Goal: Complete application form

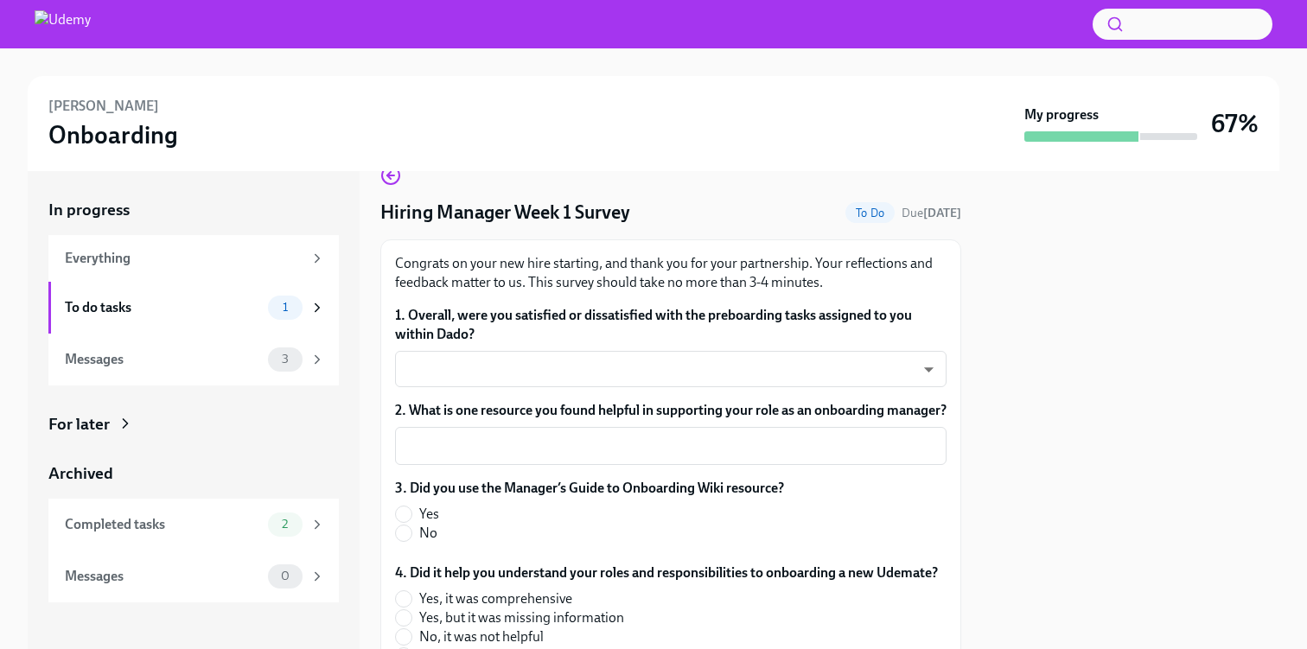
scroll to position [35, 0]
click at [583, 367] on body "[PERSON_NAME] Onboarding My progress 67% In progress Everything To do tasks 1 M…" at bounding box center [653, 391] width 1307 height 782
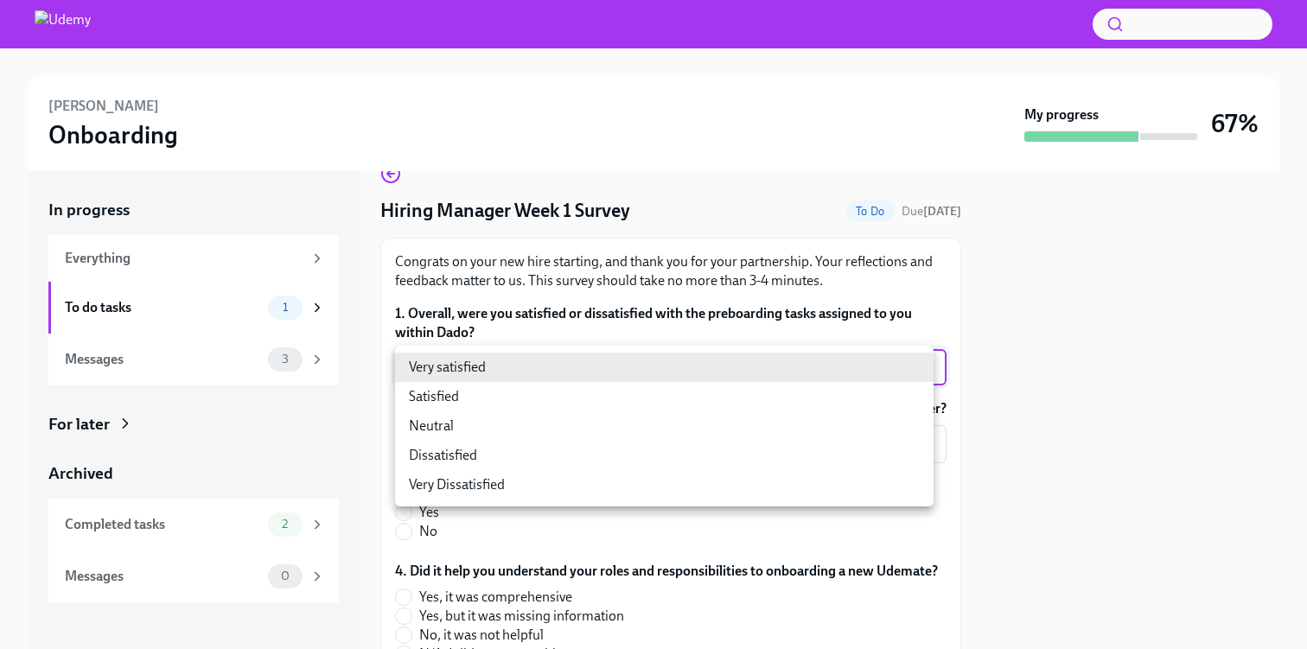
click at [481, 401] on li "Satisfied" at bounding box center [664, 396] width 539 height 29
type input "28yQYiotd"
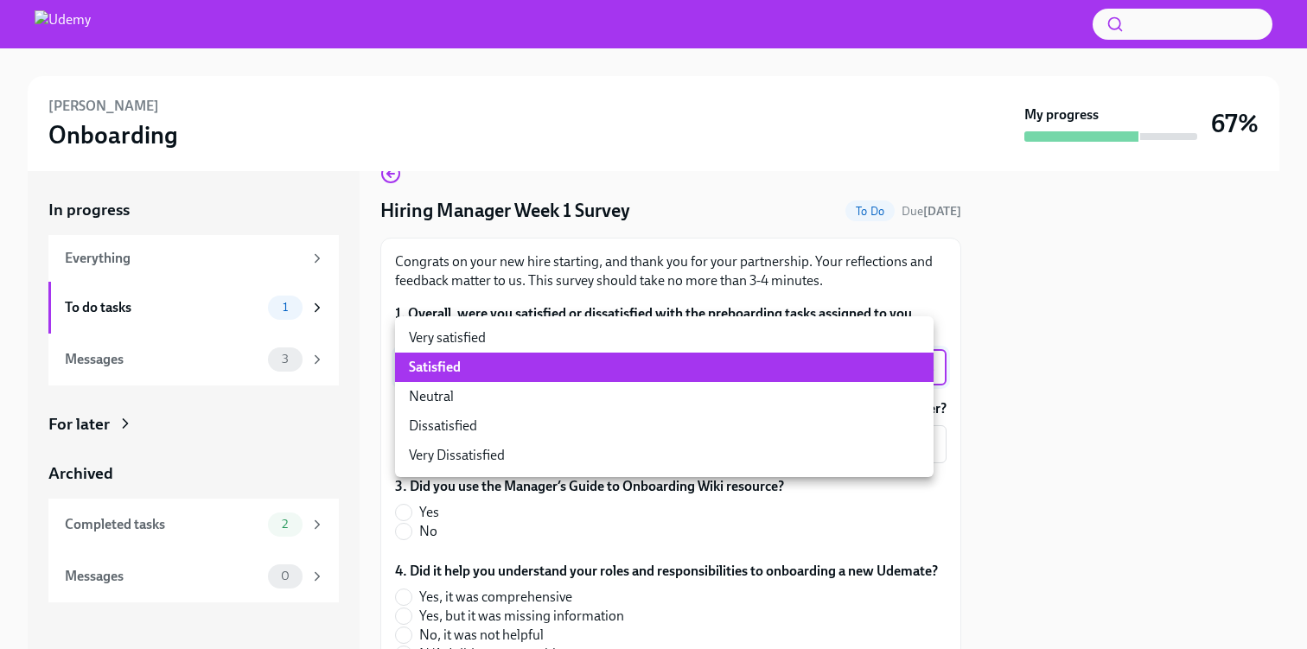
click at [737, 532] on div at bounding box center [653, 324] width 1307 height 649
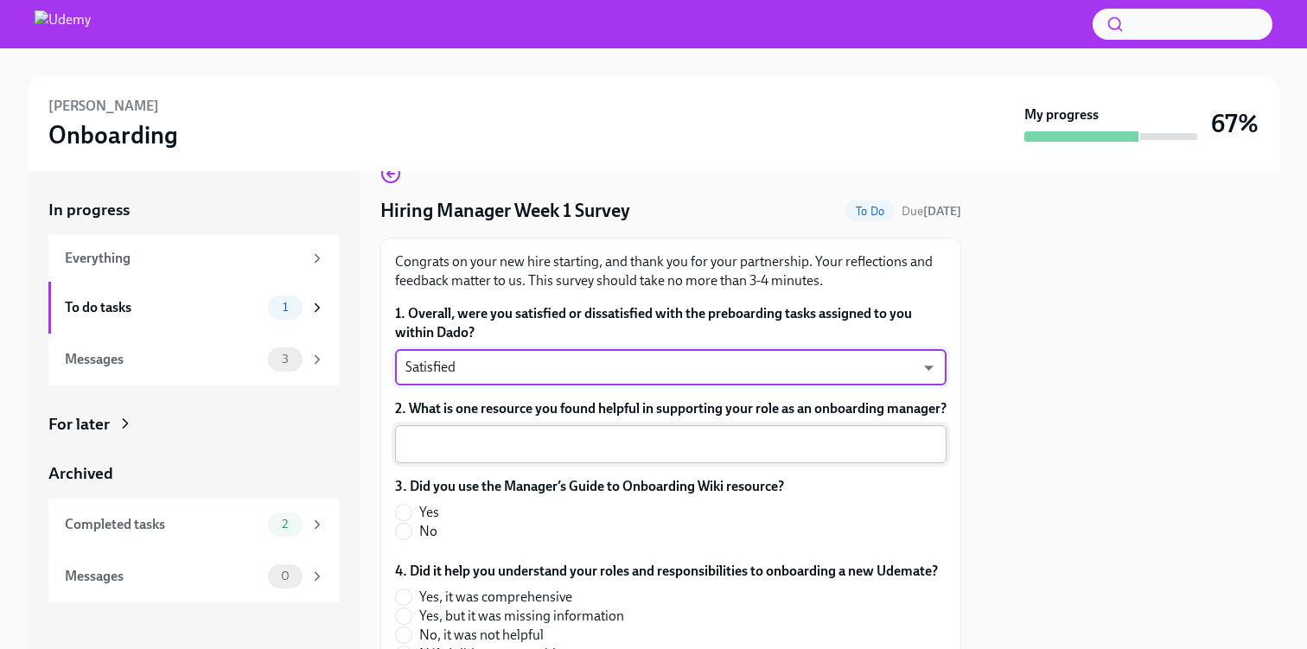
click at [520, 455] on textarea "2. What is one resource you found helpful in supporting your role as an onboard…" at bounding box center [670, 444] width 531 height 21
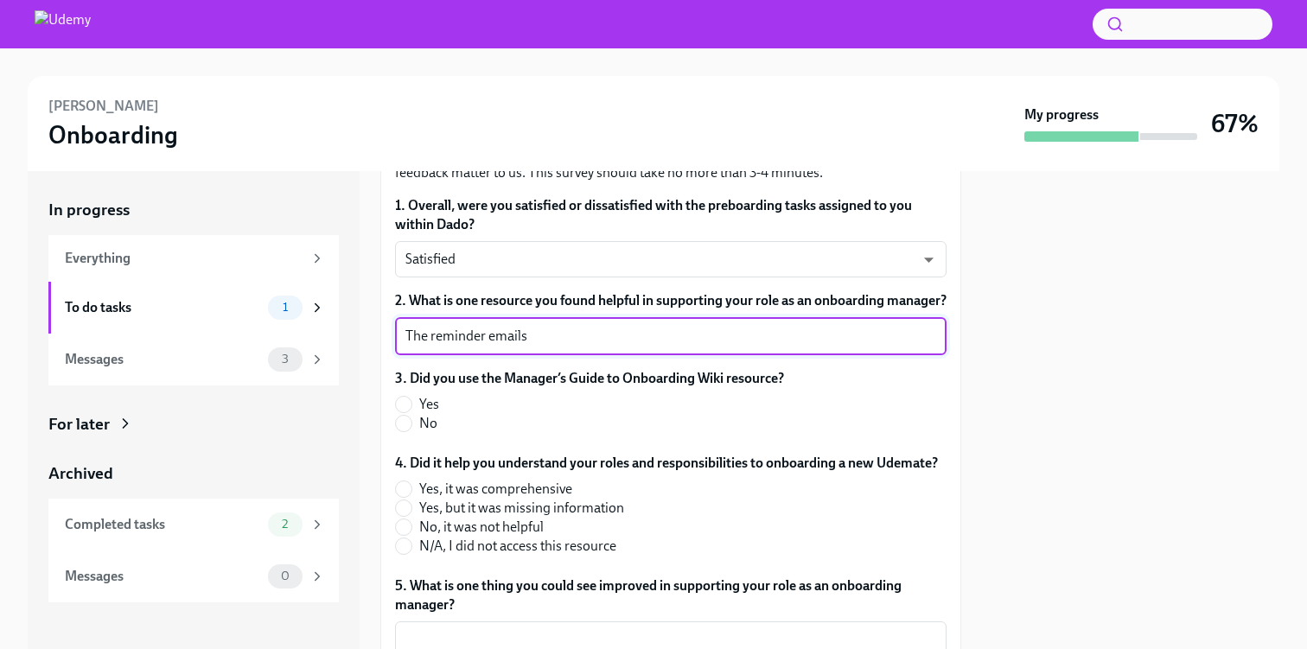
scroll to position [212, 0]
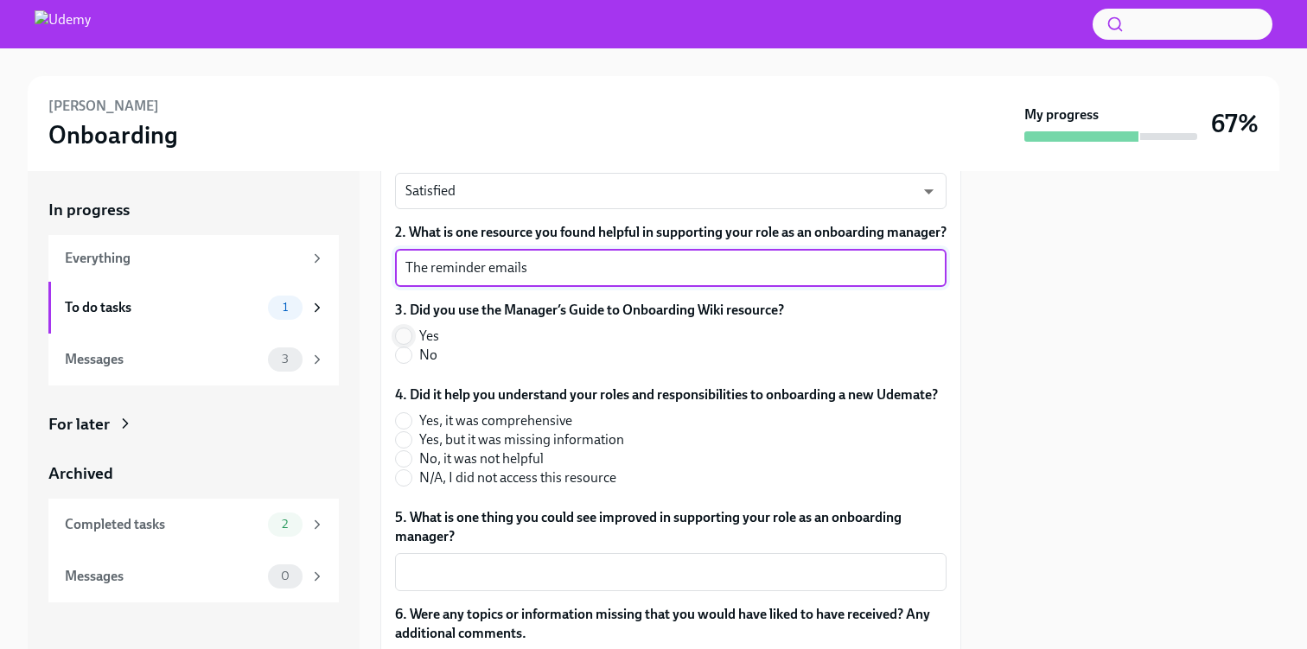
type textarea "The reminder emails"
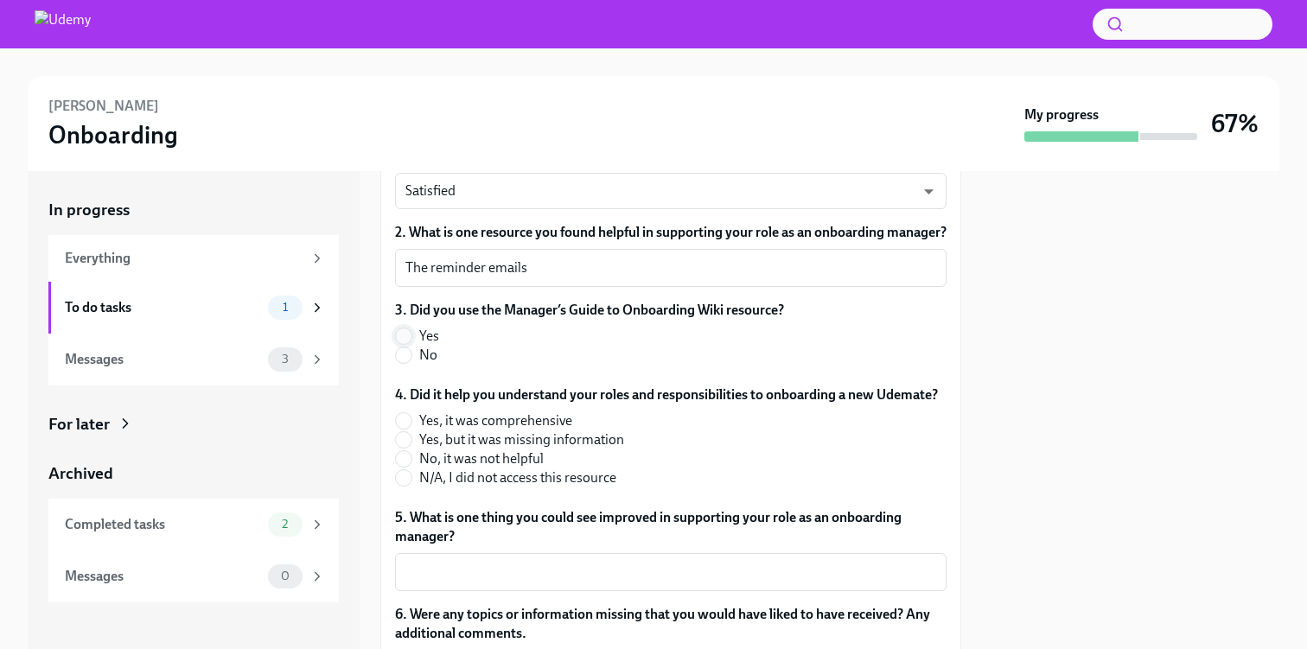
click at [407, 344] on input "Yes" at bounding box center [404, 336] width 16 height 16
radio input "true"
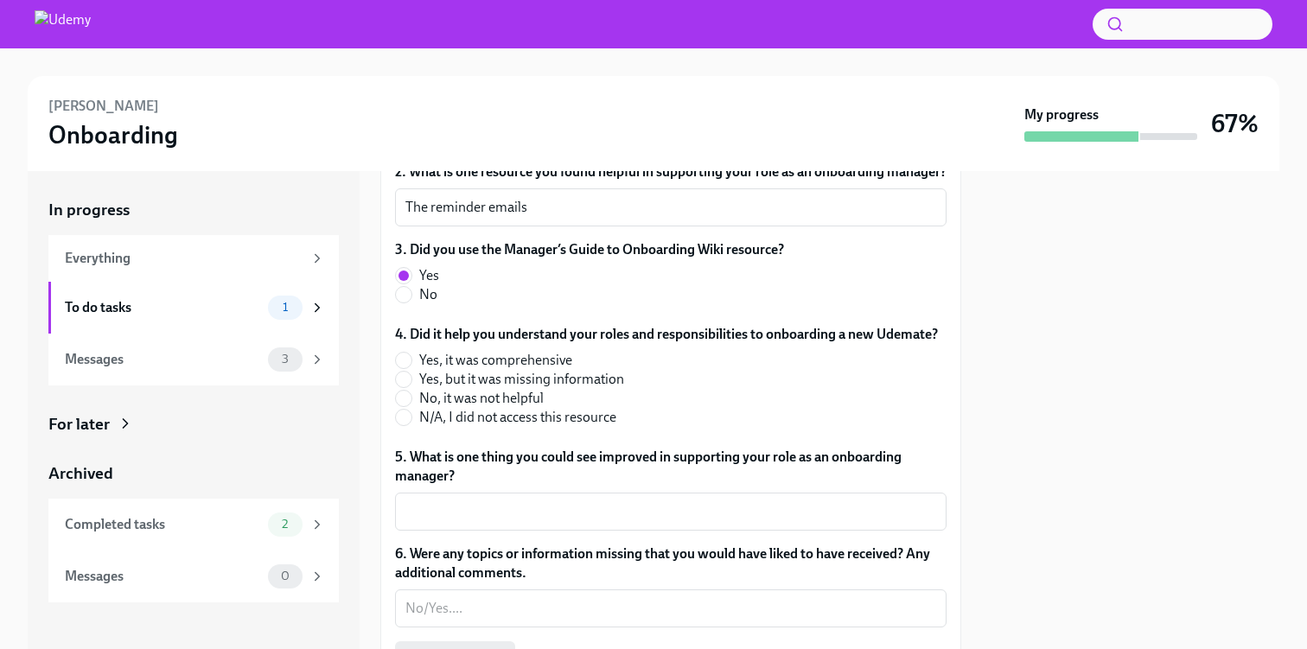
scroll to position [277, 0]
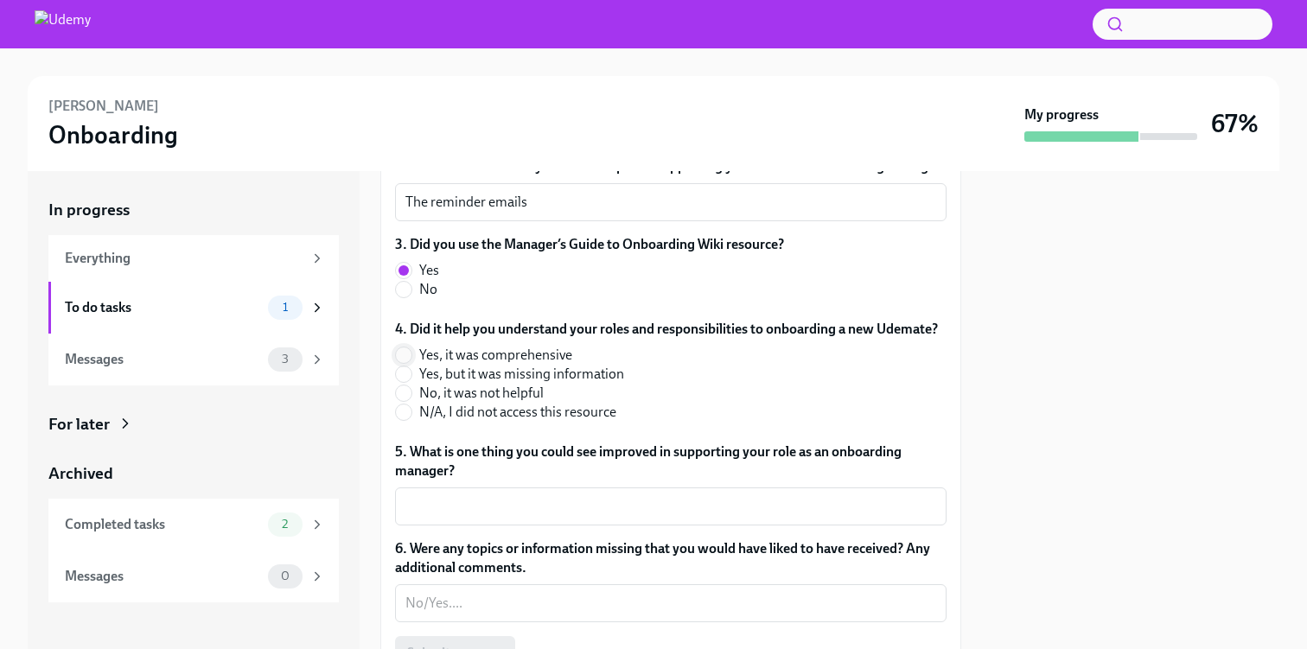
click at [408, 363] on input "Yes, it was comprehensive" at bounding box center [404, 356] width 16 height 16
radio input "true"
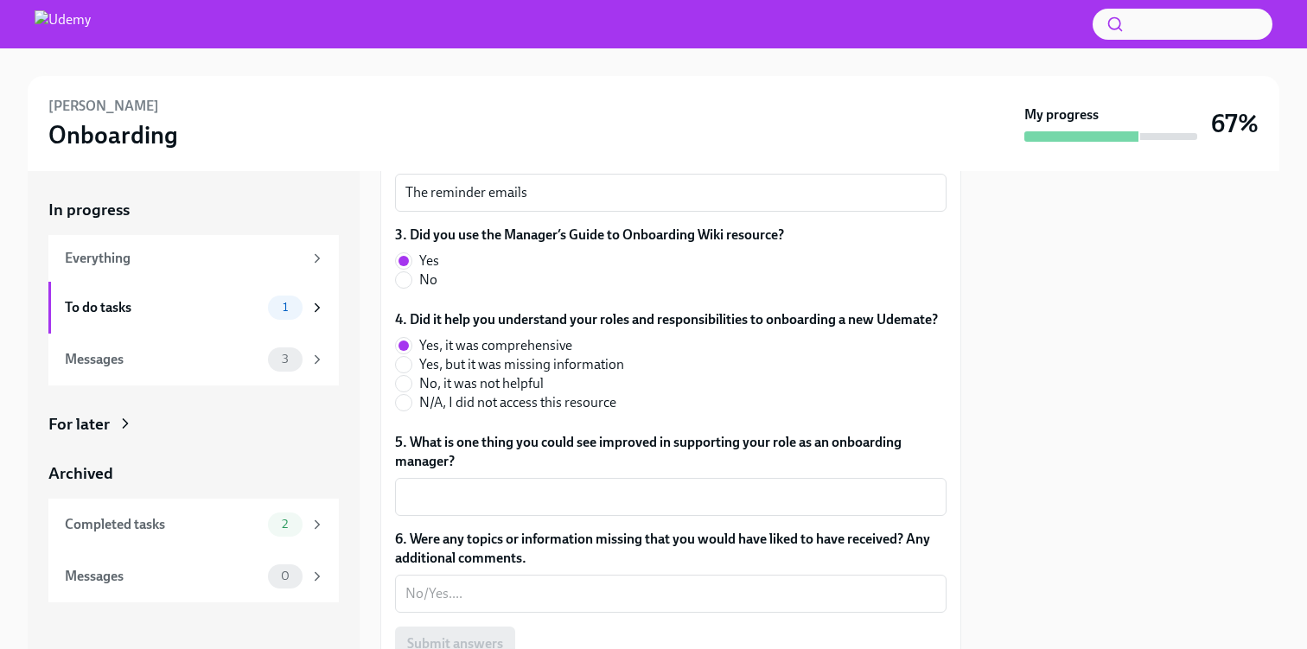
scroll to position [392, 0]
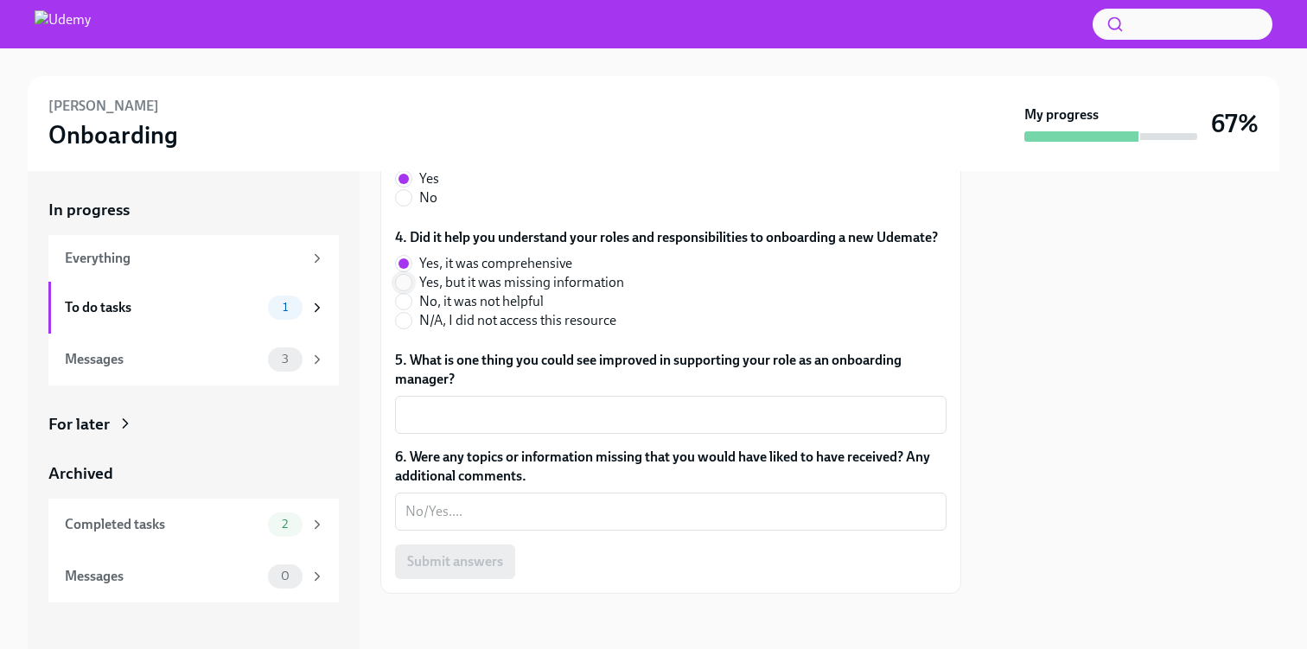
click at [399, 290] on input "Yes, but it was missing information" at bounding box center [404, 283] width 16 height 16
radio input "true"
click at [523, 425] on textarea "5. What is one thing you could see improved in supporting your role as an onboa…" at bounding box center [670, 415] width 531 height 21
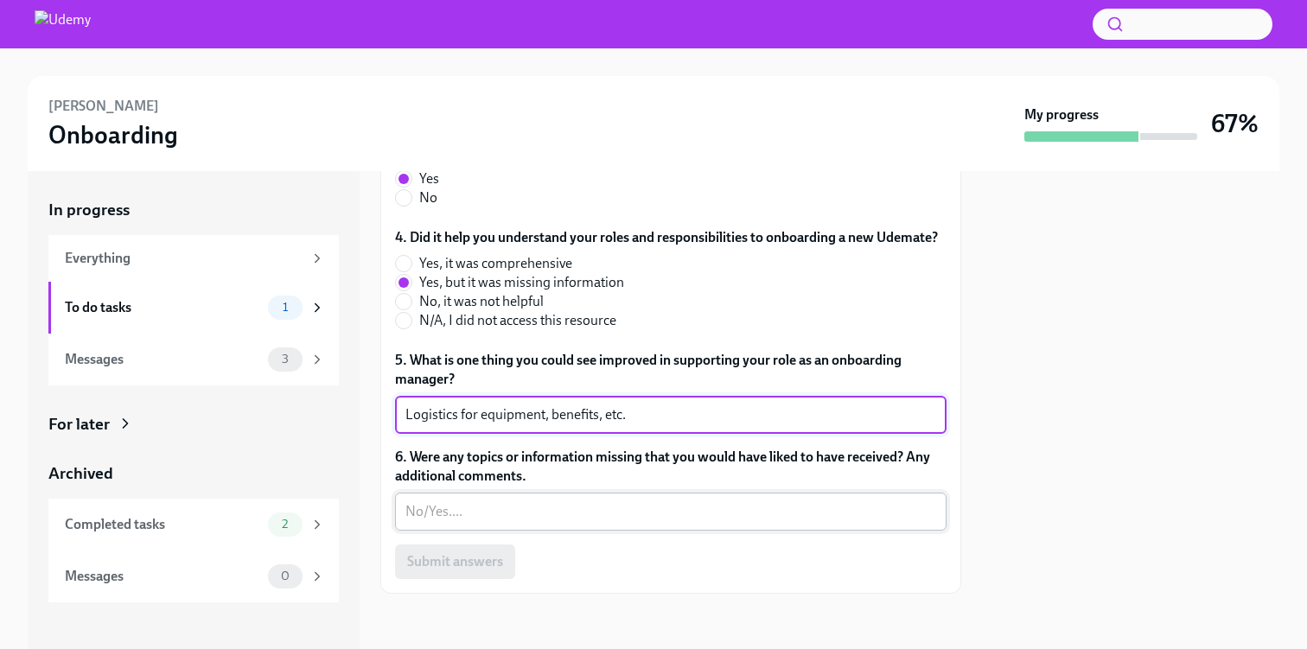
type textarea "Logistics for equipment, benefits, etc."
click at [561, 520] on textarea "6. Were any topics or information missing that you would have liked to have rec…" at bounding box center [670, 511] width 531 height 21
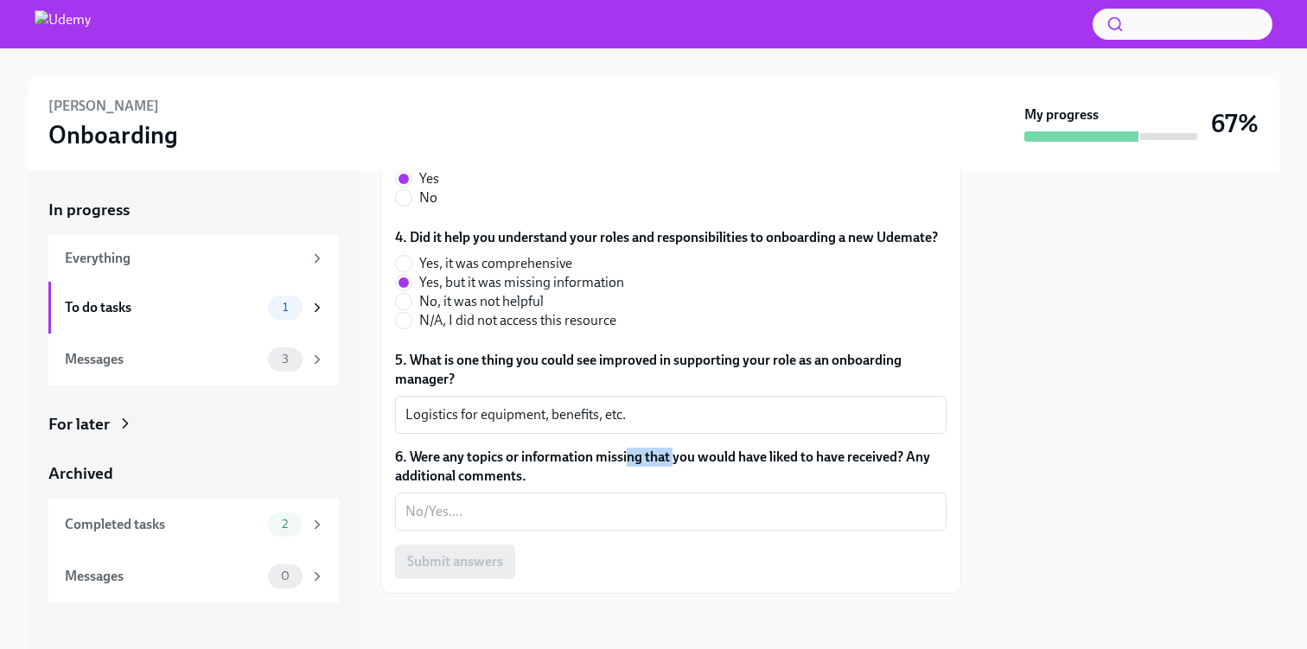
drag, startPoint x: 654, startPoint y: 480, endPoint x: 675, endPoint y: 481, distance: 20.8
click at [675, 481] on label "6. Were any topics or information missing that you would have liked to have rec…" at bounding box center [671, 467] width 552 height 38
click at [675, 501] on textarea "6. Were any topics or information missing that you would have liked to have rec…" at bounding box center [670, 511] width 531 height 21
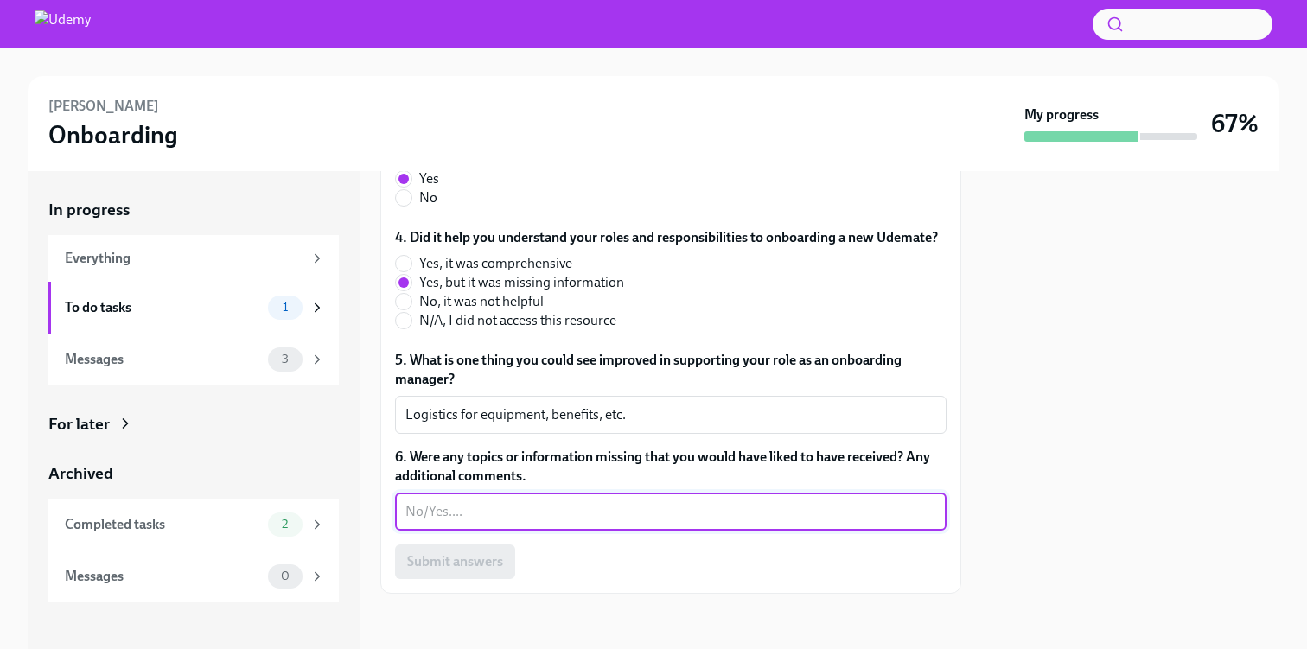
click at [542, 522] on textarea "6. Were any topics or information missing that you would have liked to have rec…" at bounding box center [670, 511] width 531 height 21
type textarea "N/A"
click at [424, 571] on span "Submit answers" at bounding box center [455, 561] width 96 height 17
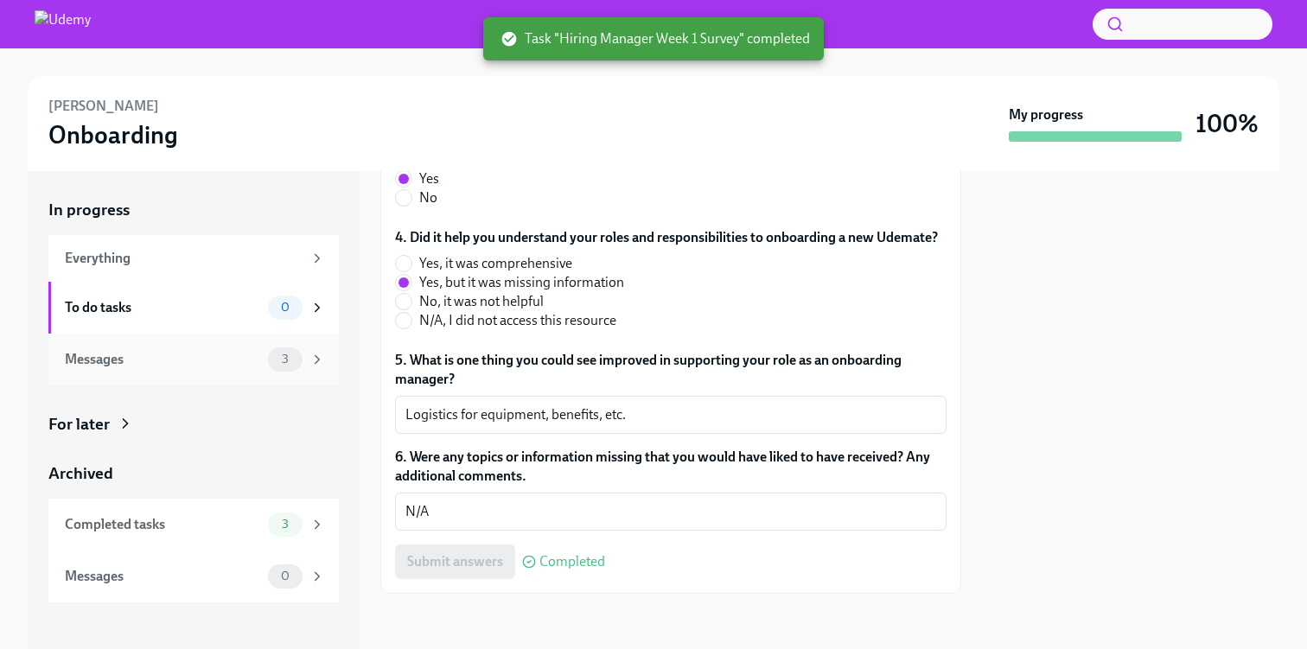
click at [127, 366] on div "Messages" at bounding box center [163, 359] width 196 height 19
